Goal: Use online tool/utility: Utilize a website feature to perform a specific function

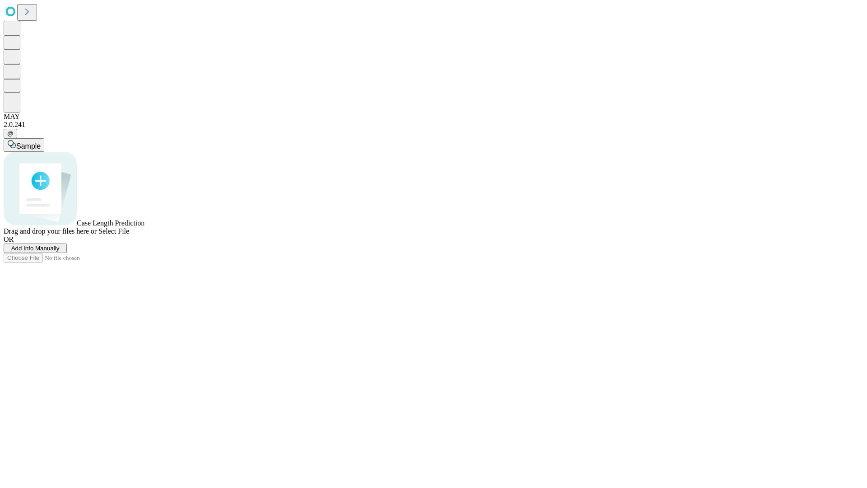
click at [129, 235] on span "Select File" at bounding box center [113, 231] width 31 height 8
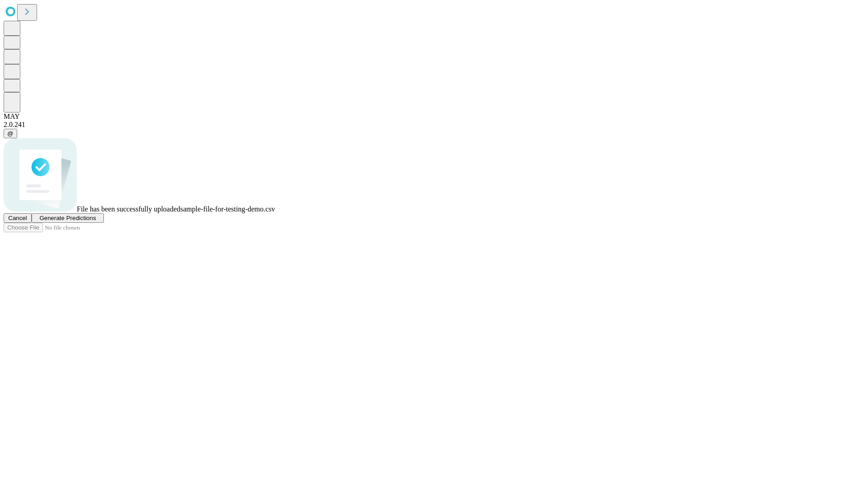
click at [96, 221] on span "Generate Predictions" at bounding box center [67, 217] width 56 height 7
